Goal: Task Accomplishment & Management: Manage account settings

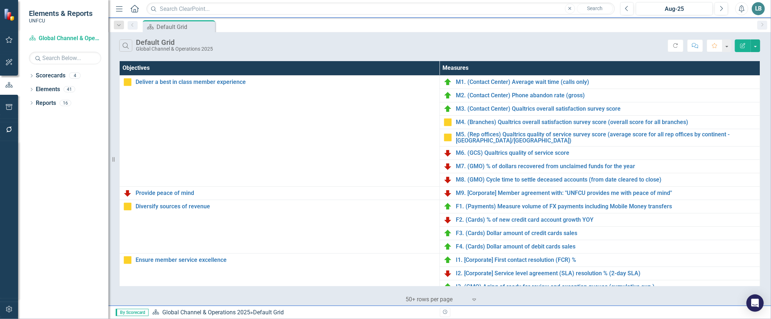
scroll to position [196, 0]
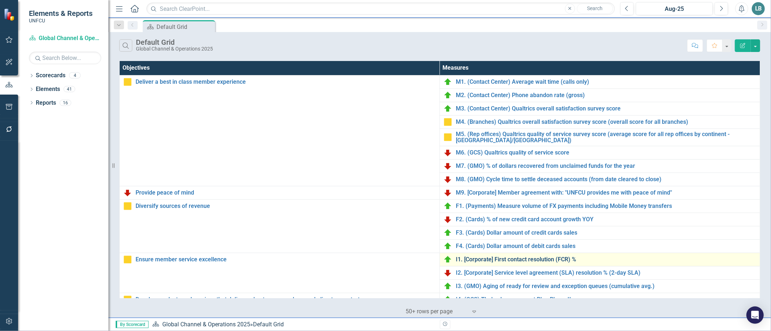
scroll to position [183, 0]
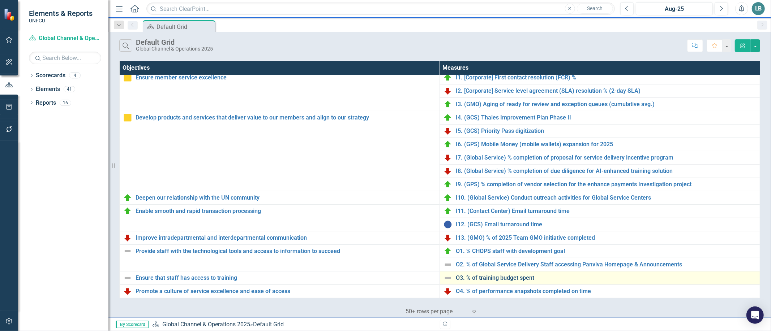
click at [479, 278] on link "O3. % of training budget spent" at bounding box center [606, 278] width 300 height 7
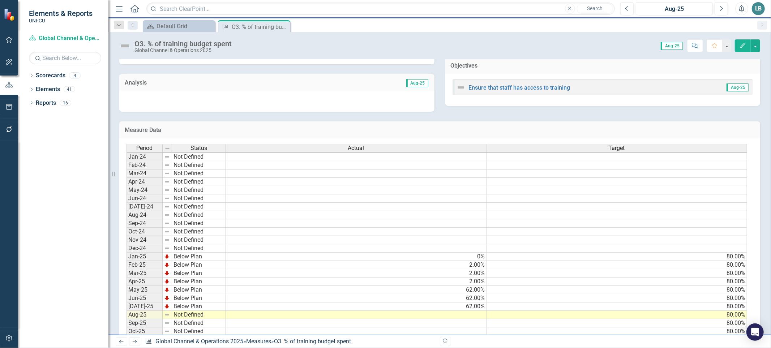
scroll to position [1, 0]
click at [284, 27] on icon "Close" at bounding box center [283, 27] width 7 height 6
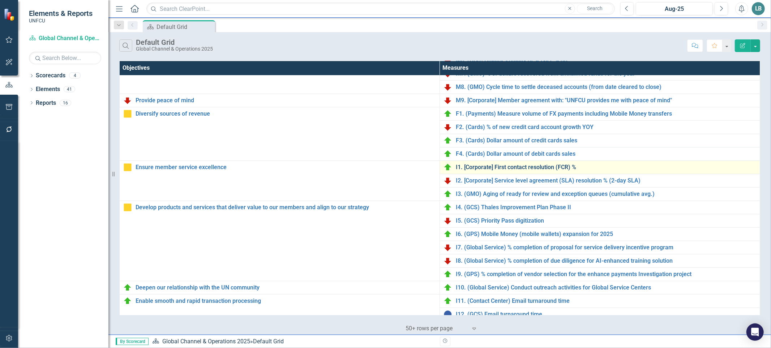
scroll to position [123, 0]
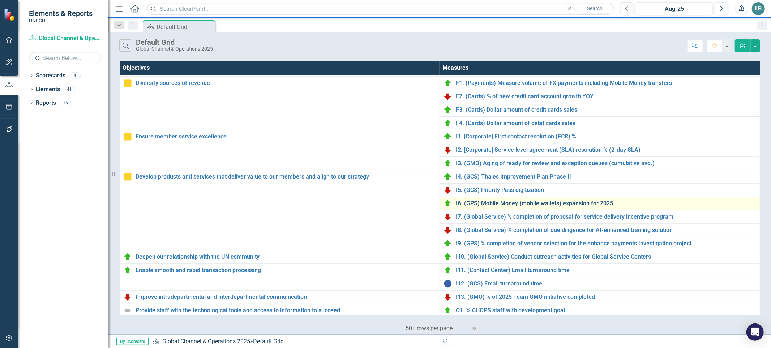
click at [503, 204] on link "I6. (GPS) Mobile Money (mobile wallets) expansion for 2025" at bounding box center [606, 203] width 300 height 7
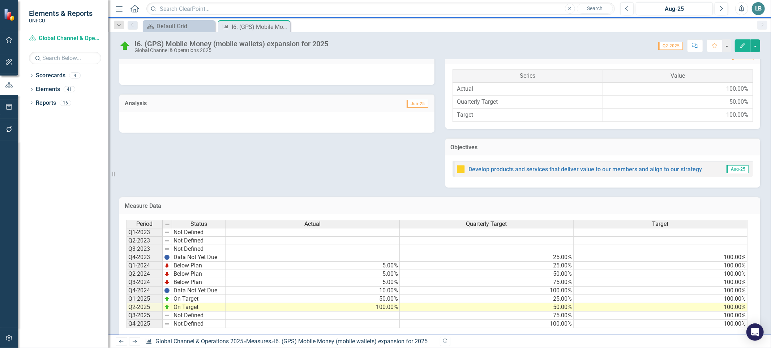
scroll to position [176, 0]
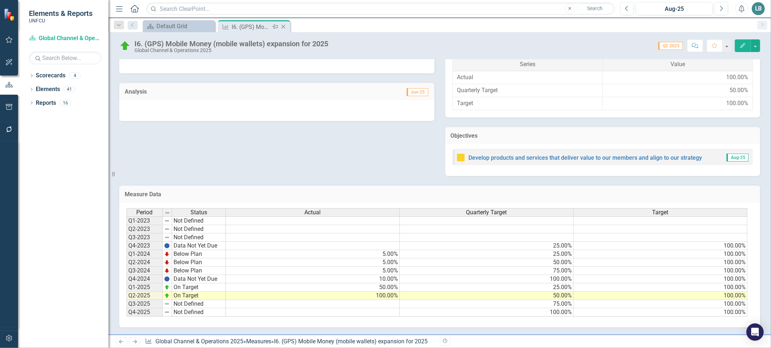
click at [284, 24] on icon "Close" at bounding box center [283, 27] width 7 height 6
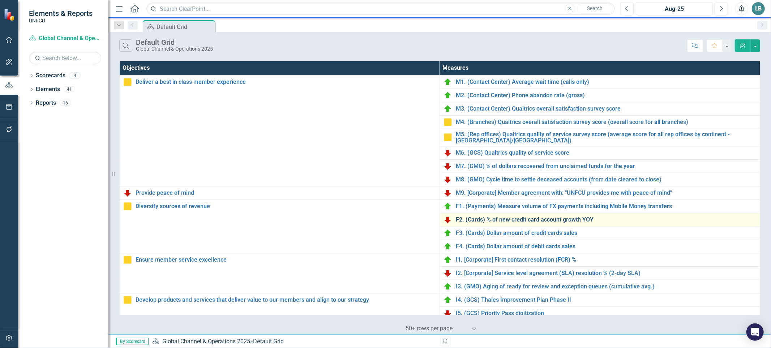
click at [546, 220] on link "F2. (Cards) % of new credit card account growth YOY" at bounding box center [606, 219] width 300 height 7
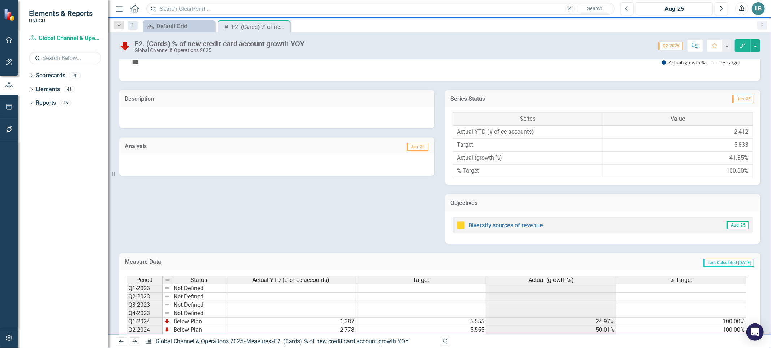
scroll to position [189, 0]
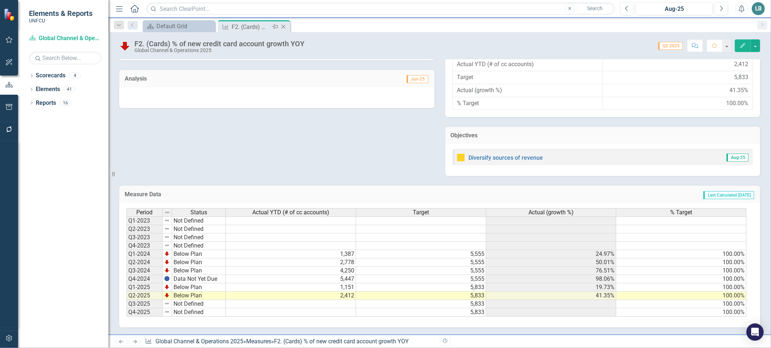
click at [282, 26] on icon "Close" at bounding box center [283, 27] width 7 height 6
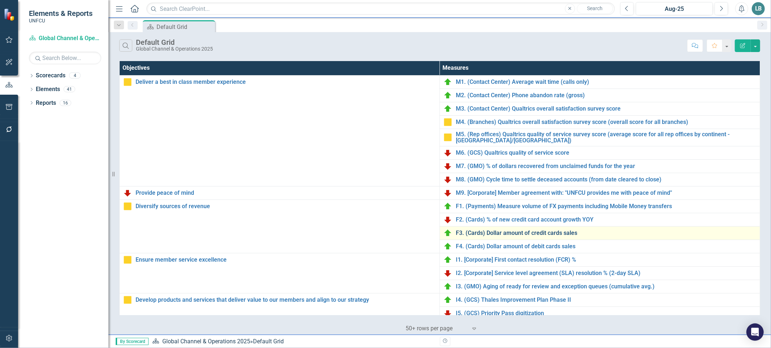
click at [550, 233] on link "F3. (Cards) Dollar amount of credit cards sales" at bounding box center [606, 233] width 300 height 7
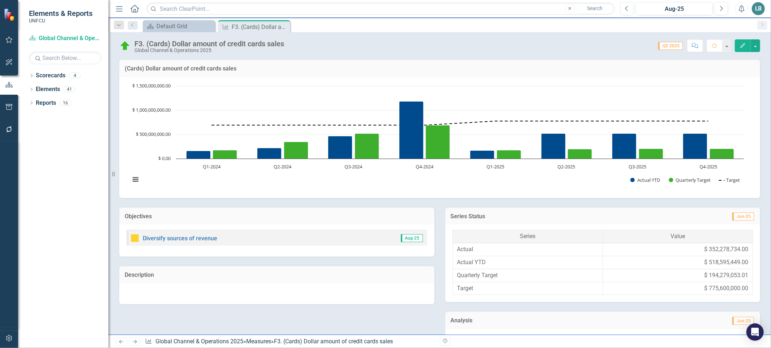
scroll to position [178, 0]
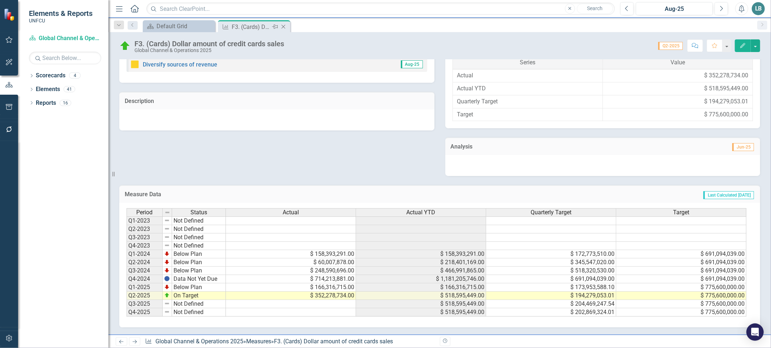
click at [287, 27] on icon "Close" at bounding box center [283, 27] width 7 height 6
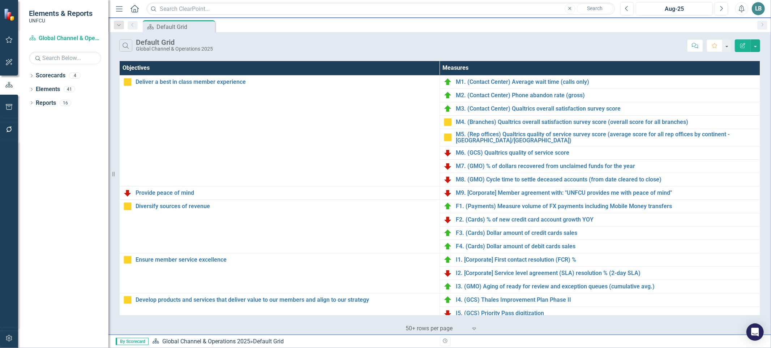
scroll to position [167, 0]
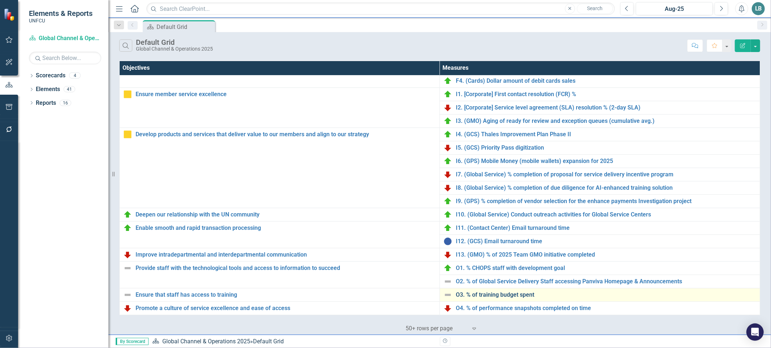
click at [518, 294] on link "O3. % of training budget spent" at bounding box center [606, 295] width 300 height 7
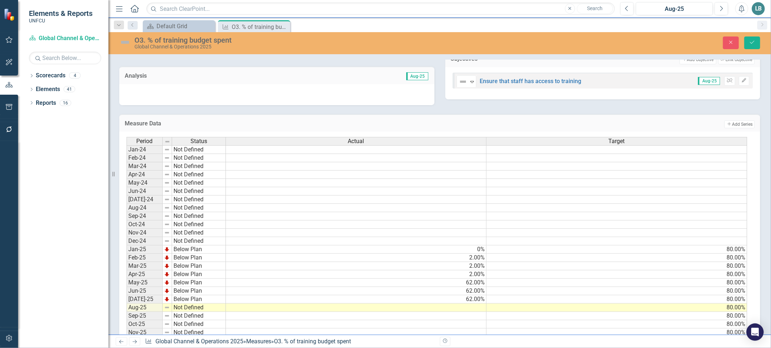
scroll to position [269, 0]
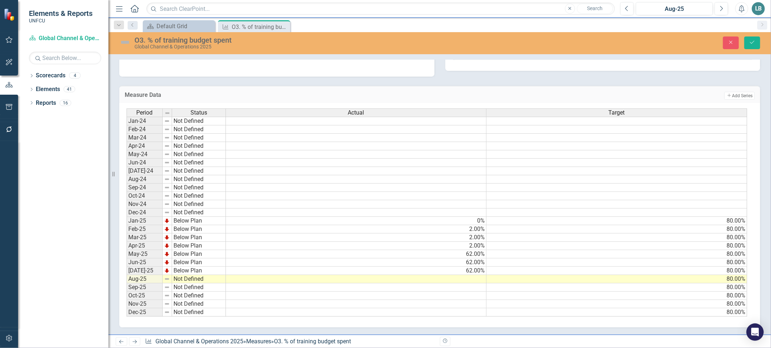
click at [168, 251] on img at bounding box center [167, 254] width 6 height 6
click at [183, 250] on td "Below Plan" at bounding box center [199, 254] width 54 height 8
click at [178, 254] on div "Period Status Actual Target Jan-24 Not Defined Feb-24 Not Defined Mar-24 Not De…" at bounding box center [436, 212] width 621 height 209
click at [180, 258] on td "Below Plan" at bounding box center [199, 262] width 54 height 8
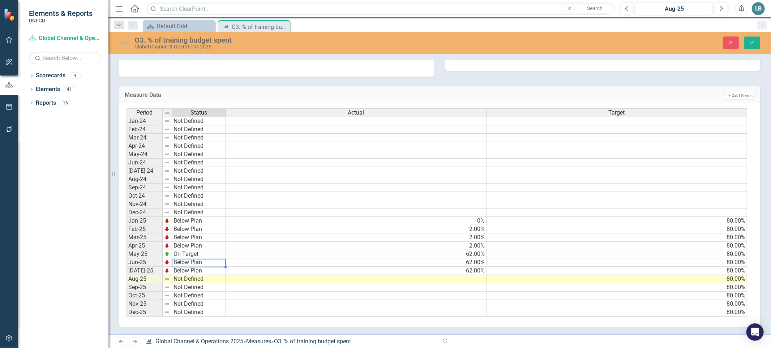
click at [180, 258] on td "Below Plan" at bounding box center [199, 262] width 54 height 8
click at [180, 266] on div "Period Status Actual Target Jan-24 Not Defined Feb-24 Not Defined Mar-24 Not De…" at bounding box center [436, 212] width 621 height 209
click at [179, 267] on td "Below Plan" at bounding box center [199, 271] width 54 height 8
click at [185, 230] on div "Period Status Actual Target Jan-24 Not Defined Feb-24 Not Defined Mar-24 Not De…" at bounding box center [436, 212] width 621 height 209
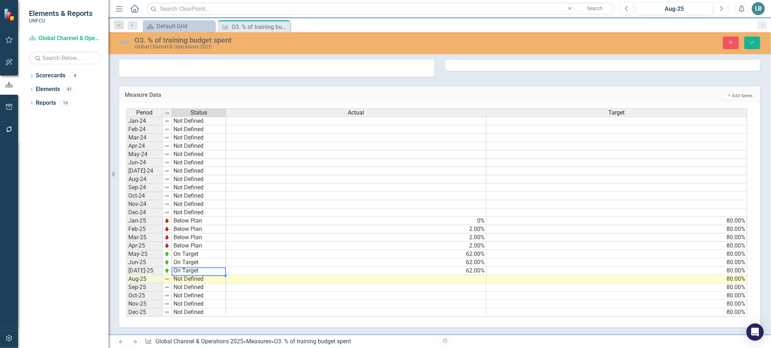
click at [181, 275] on td "Not Defined" at bounding box center [199, 279] width 54 height 8
type textarea "On Target"
click at [180, 237] on div "Period Status Actual Target Jan-24 Not Defined Feb-24 Not Defined Mar-24 Not De…" at bounding box center [436, 212] width 621 height 209
click at [414, 276] on td at bounding box center [356, 279] width 261 height 8
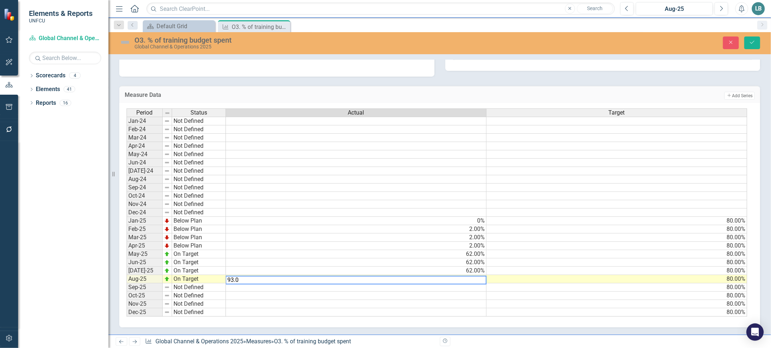
type textarea "93.00"
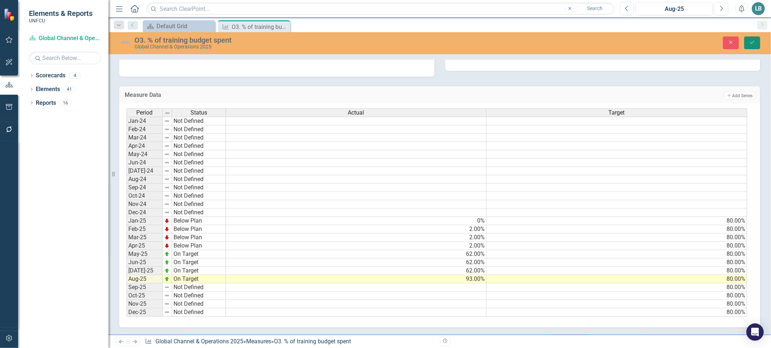
click at [752, 46] on button "Save" at bounding box center [752, 43] width 16 height 13
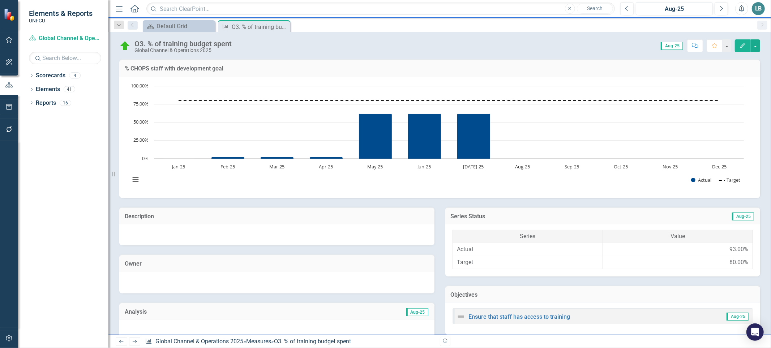
scroll to position [269, 0]
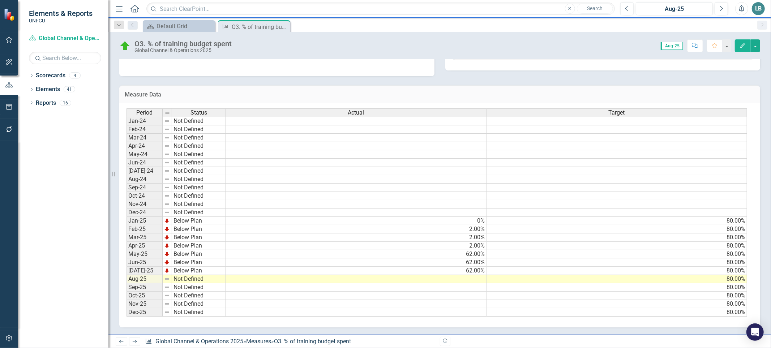
click at [446, 275] on td at bounding box center [356, 279] width 261 height 8
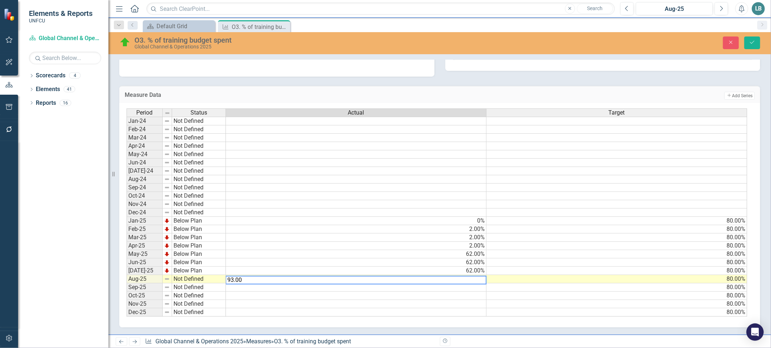
type textarea "93.00"
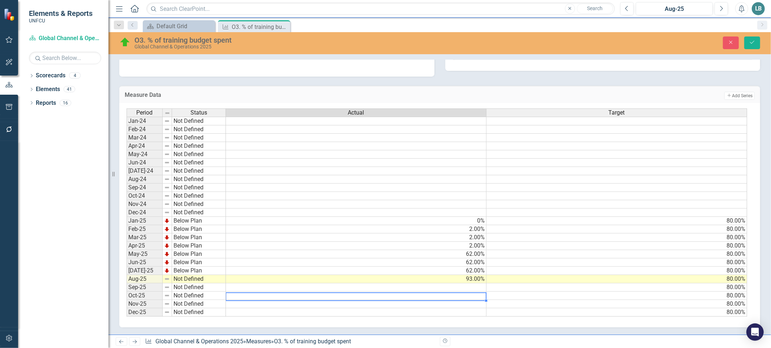
click at [126, 288] on div "Period Status Actual Target Jan-24 Not Defined Feb-24 Not Defined Mar-24 Not De…" at bounding box center [126, 212] width 0 height 208
click at [195, 276] on td "Not Defined" at bounding box center [199, 279] width 54 height 8
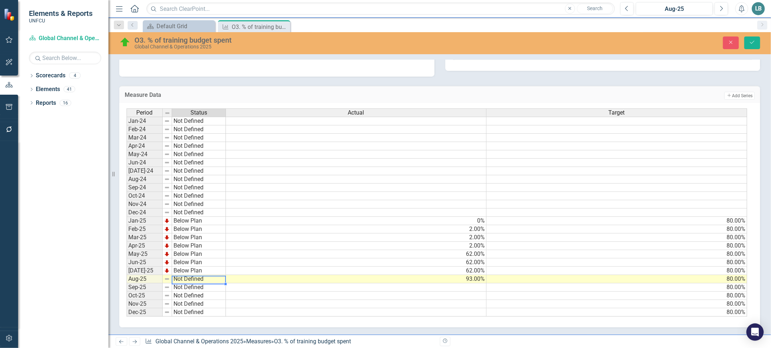
click at [195, 276] on td "Not Defined" at bounding box center [199, 279] width 54 height 8
type textarea "On Target"
click at [193, 241] on div "Period Status Actual Target Jan-24 Not Defined Feb-24 Not Defined Mar-24 Not De…" at bounding box center [436, 212] width 621 height 209
click at [754, 42] on icon "Save" at bounding box center [752, 42] width 7 height 5
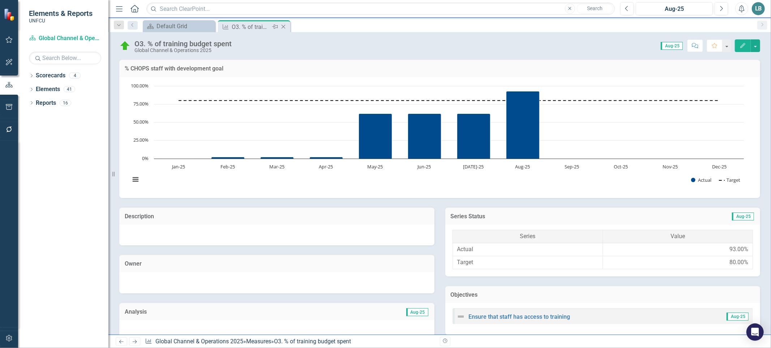
click at [284, 28] on icon "Close" at bounding box center [283, 27] width 7 height 6
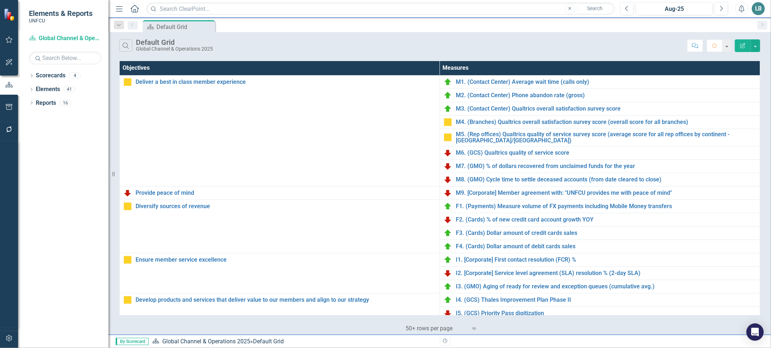
scroll to position [167, 0]
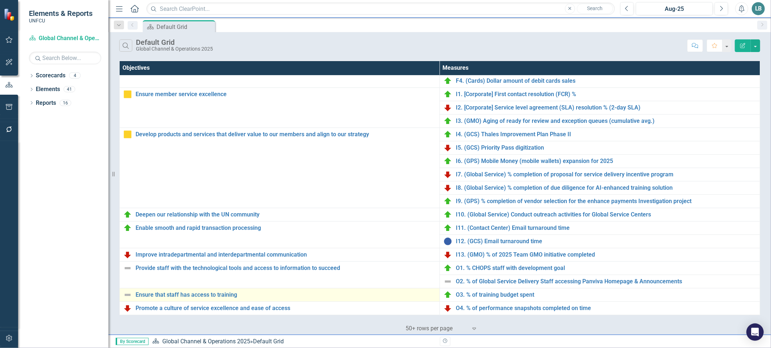
click at [124, 293] on img at bounding box center [127, 295] width 9 height 9
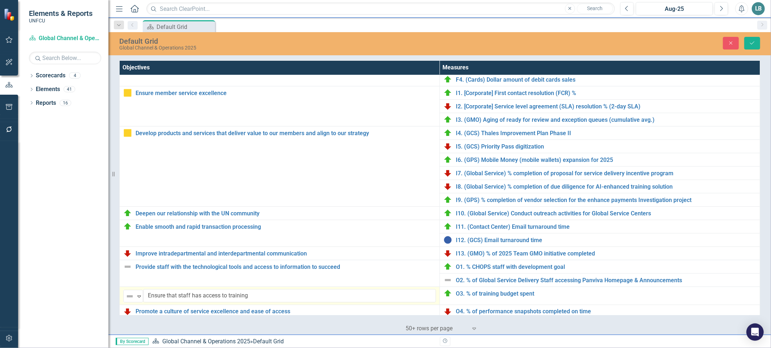
click at [125, 293] on div "Not Defined" at bounding box center [130, 296] width 11 height 10
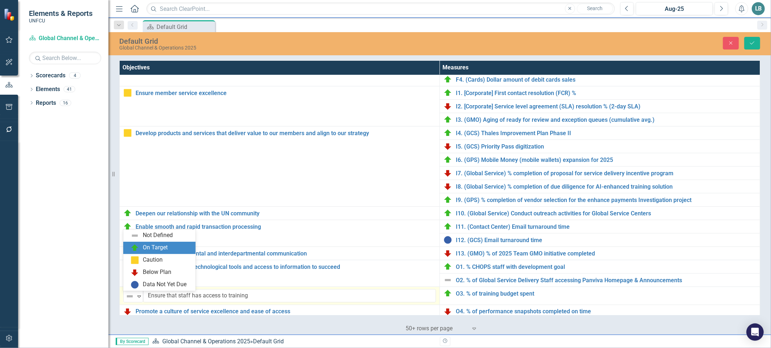
click at [137, 248] on img at bounding box center [134, 248] width 9 height 9
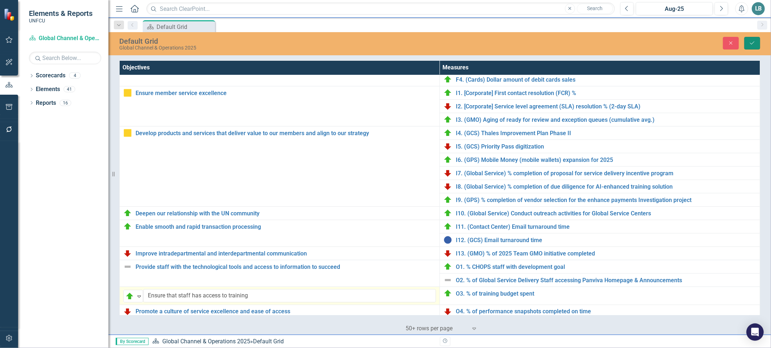
click at [759, 43] on button "Save" at bounding box center [752, 43] width 16 height 13
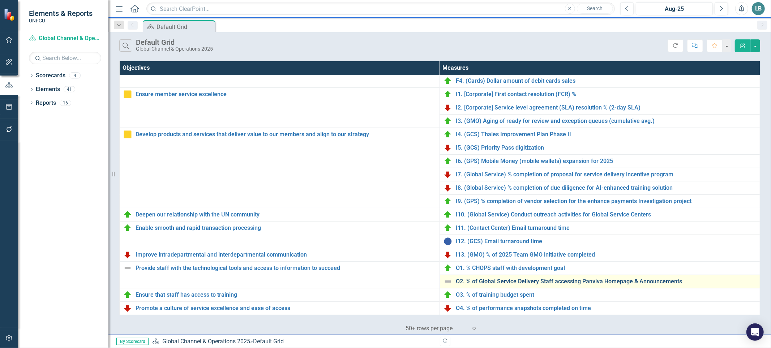
click at [472, 281] on link "O2. % of Global Service Delivery Staff accessing Panviva Homepage & Announcemen…" at bounding box center [606, 281] width 300 height 7
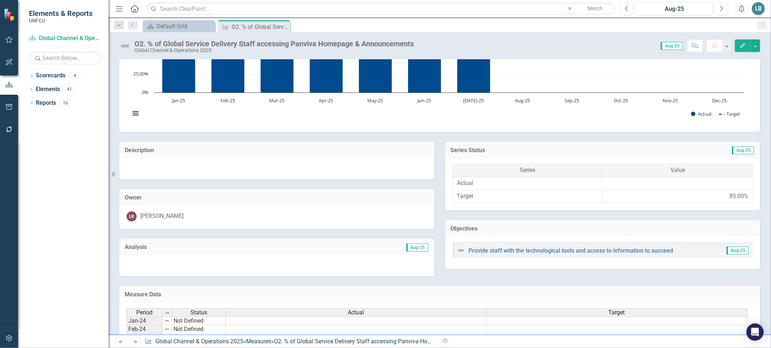
scroll to position [270, 0]
